Goal: Task Accomplishment & Management: Manage account settings

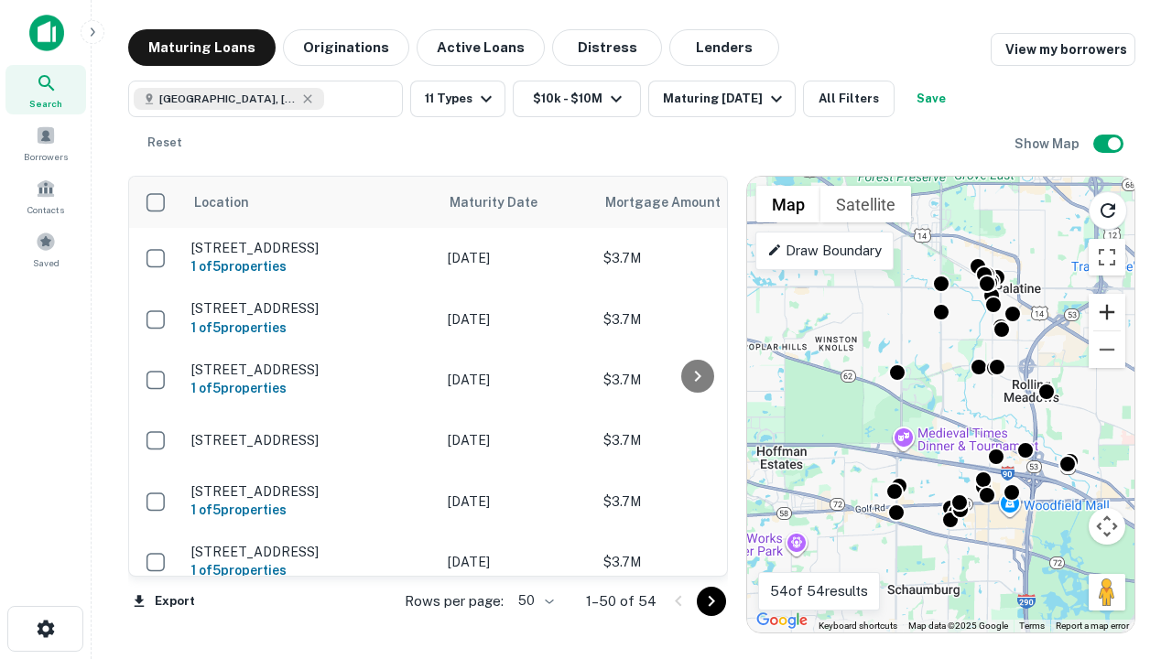
click at [1107, 312] on button "Zoom in" at bounding box center [1106, 312] width 37 height 37
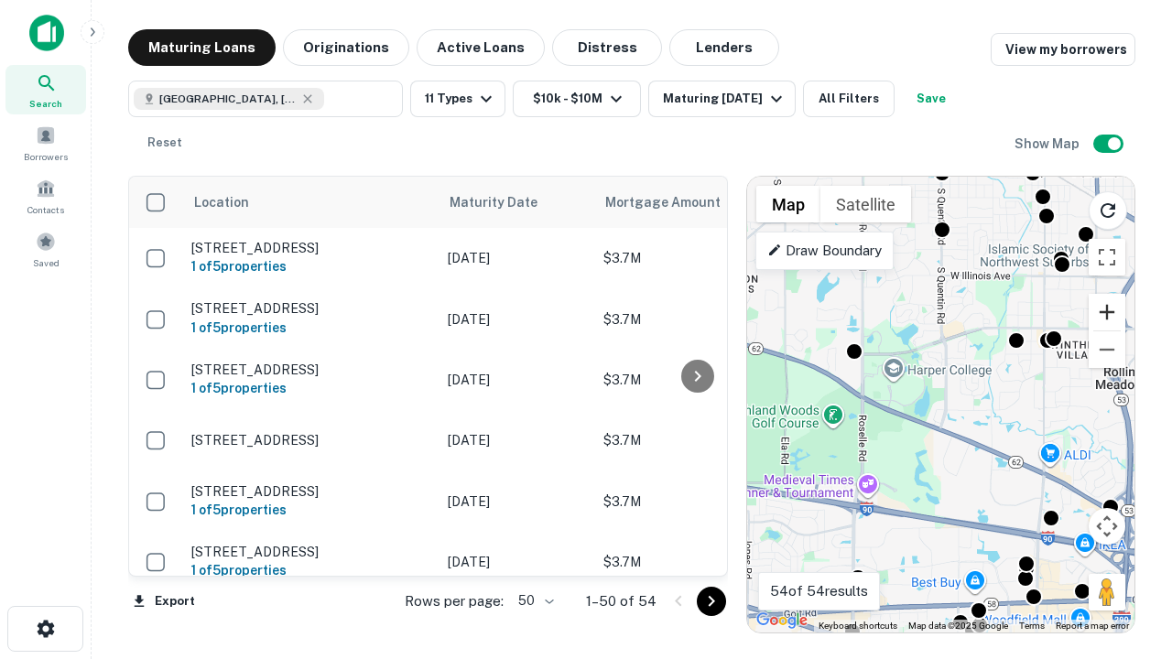
click at [1107, 312] on button "Zoom in" at bounding box center [1106, 312] width 37 height 37
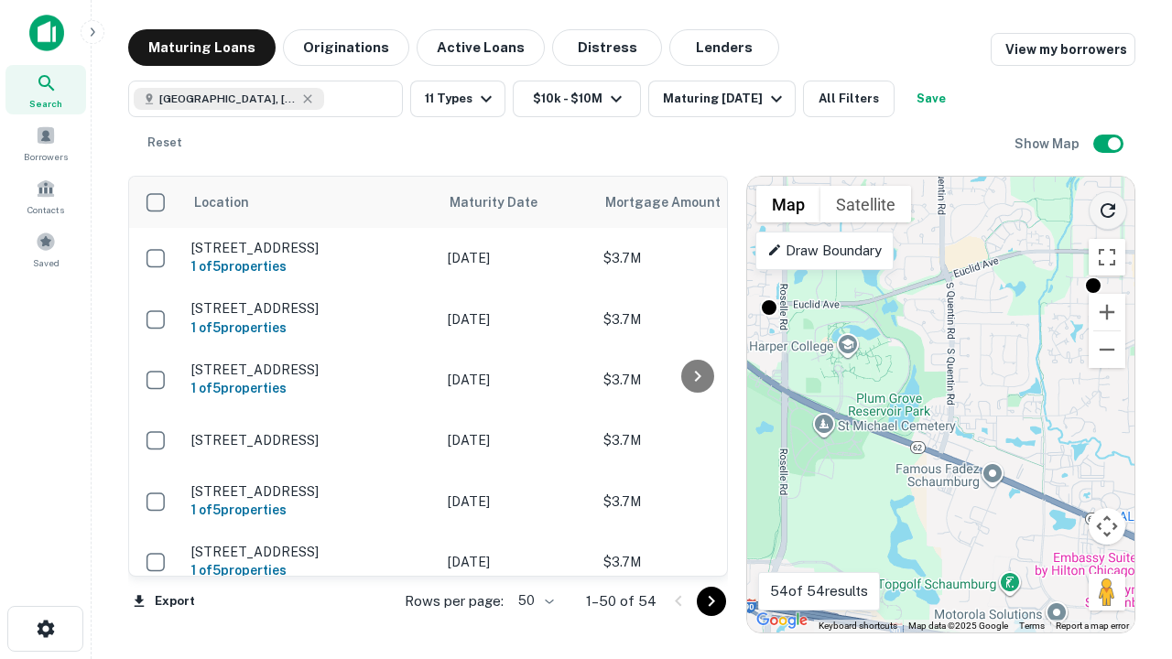
click at [1108, 207] on icon "Reload search area" at bounding box center [1108, 211] width 22 height 22
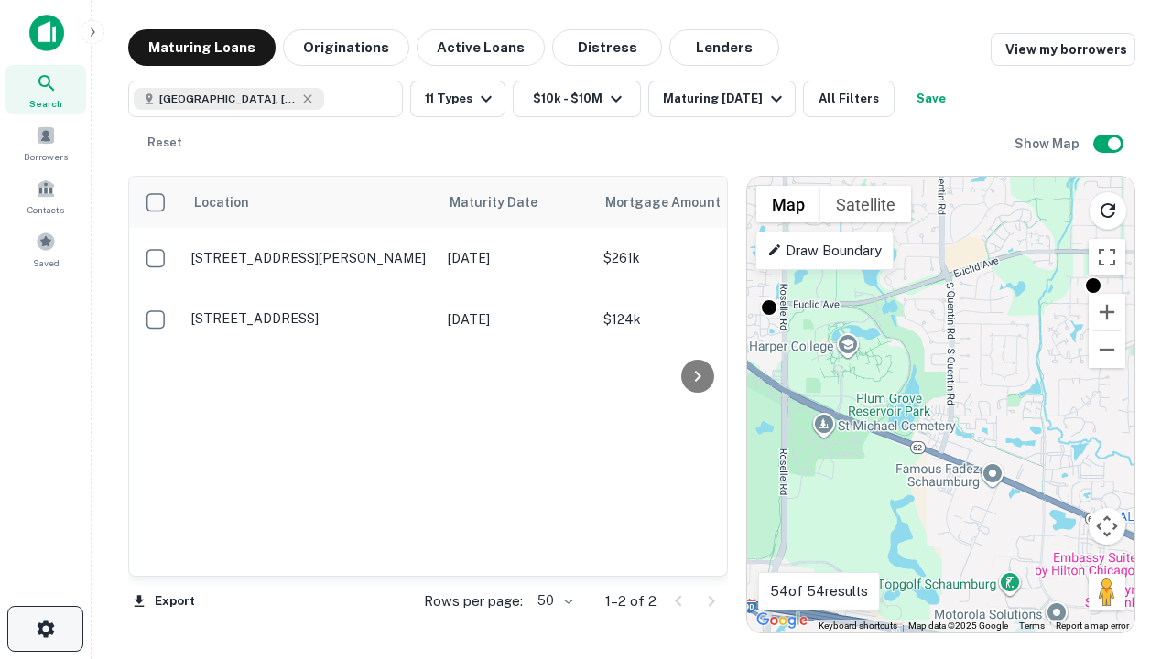
click at [45, 629] on icon "button" at bounding box center [46, 629] width 22 height 22
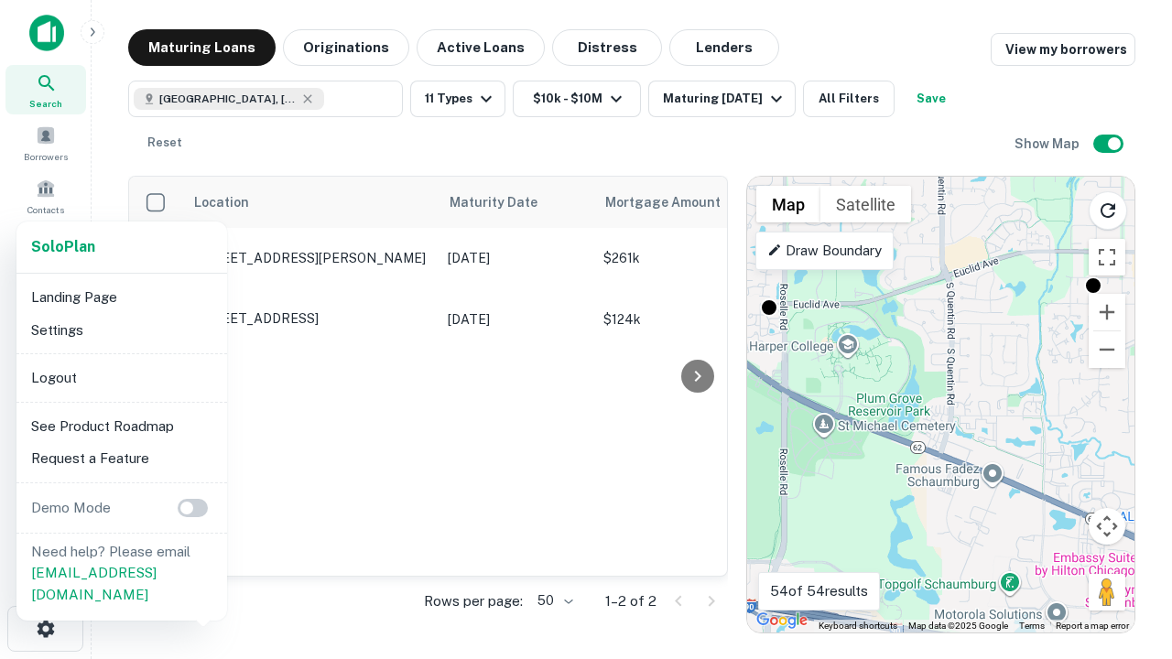
click at [121, 377] on li "Logout" at bounding box center [122, 378] width 196 height 33
